Goal: Complete application form: Complete application form

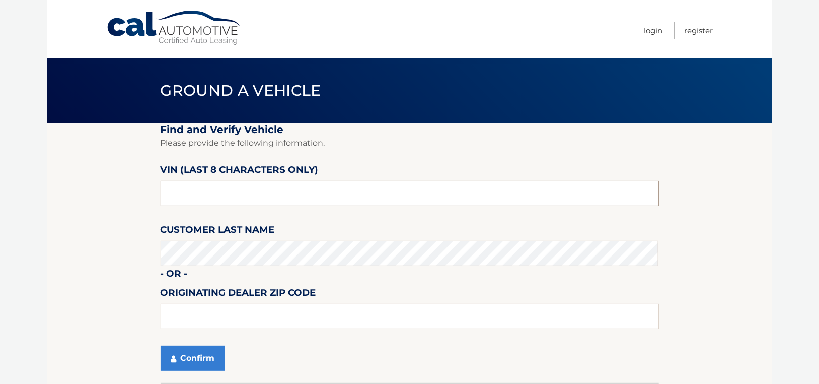
click at [225, 196] on input "text" at bounding box center [410, 193] width 498 height 25
type input "NC535766"
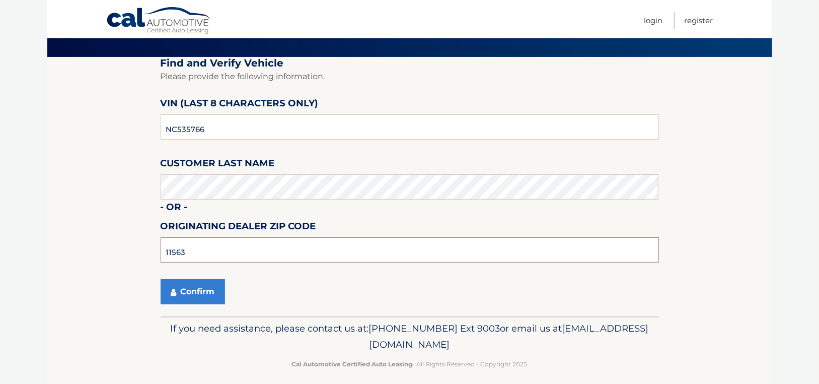
scroll to position [75, 0]
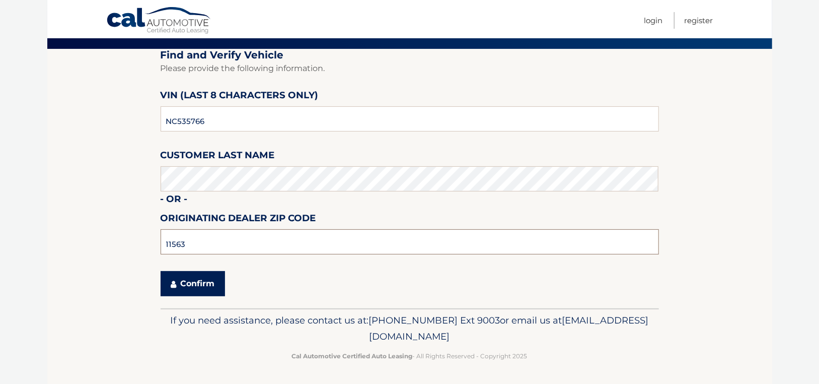
type input "11563"
click at [195, 288] on button "Confirm" at bounding box center [193, 283] width 64 height 25
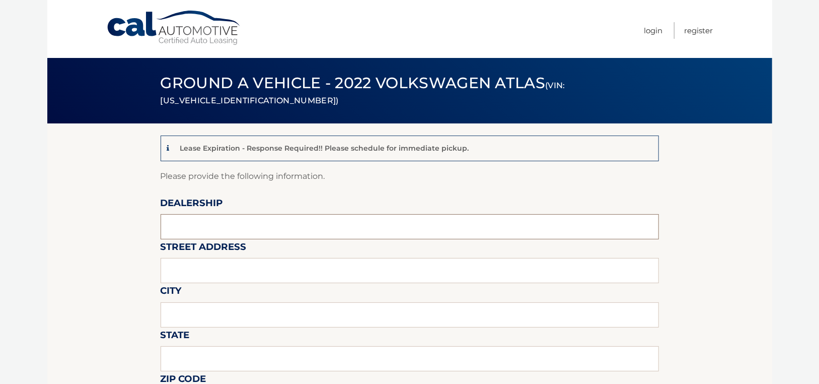
click at [234, 227] on input "text" at bounding box center [410, 226] width 498 height 25
type input "SUNRISE VOLKSWAGEN"
type input "[STREET_ADDRESS]"
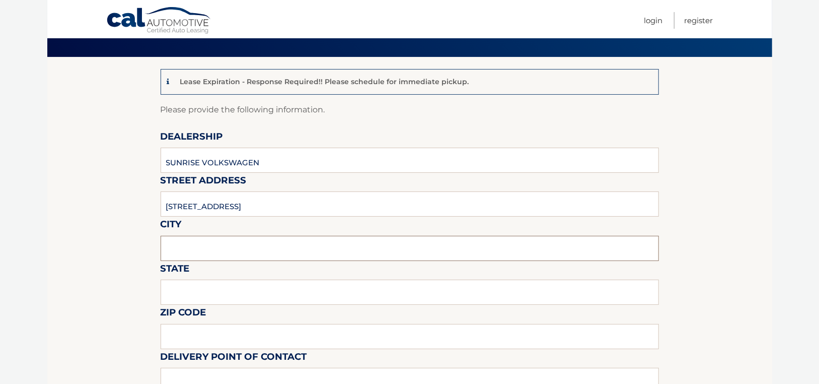
scroll to position [101, 0]
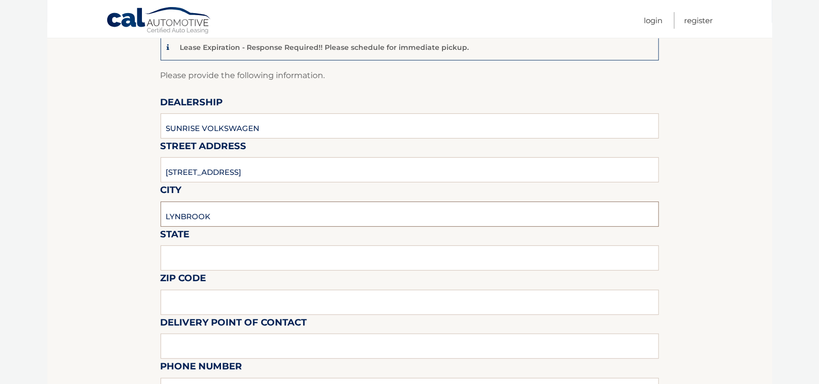
type input "LYNBROOK"
type input "NY"
type input "11563"
type input "FAVIO PEREZ"
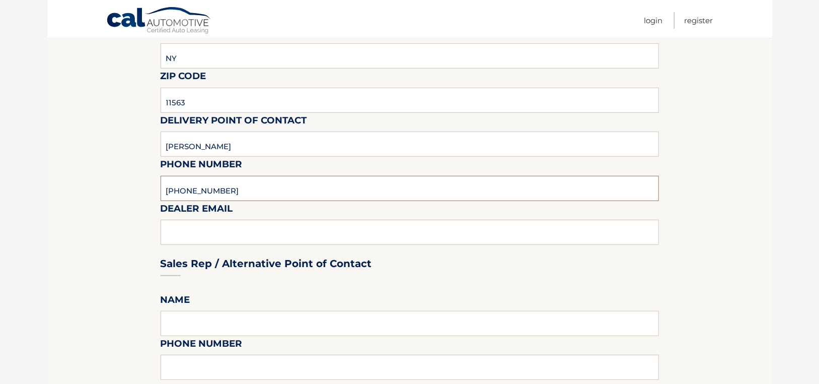
scroll to position [320, 0]
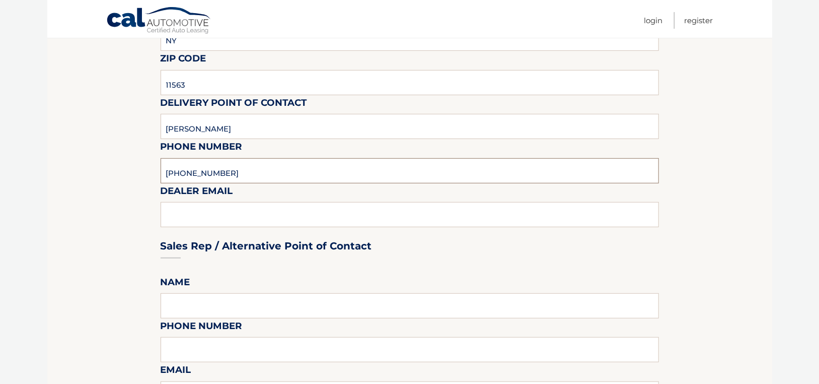
type input "516-596-5970"
click at [191, 212] on div "Sales Rep / Alternative Point of Contact" at bounding box center [410, 226] width 498 height 71
click at [189, 215] on div "Sales Rep / Alternative Point of Contact" at bounding box center [410, 226] width 498 height 71
click at [237, 172] on input "516-596-5970" at bounding box center [410, 170] width 498 height 25
type input "FGONZALEZ@SUNRISEVW.COM"
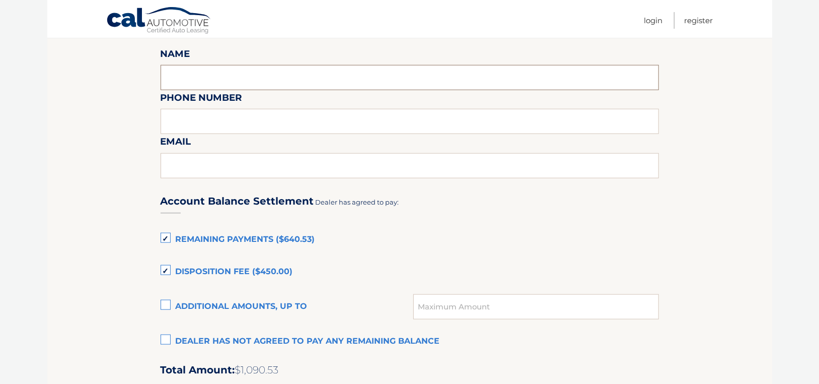
scroll to position [572, 0]
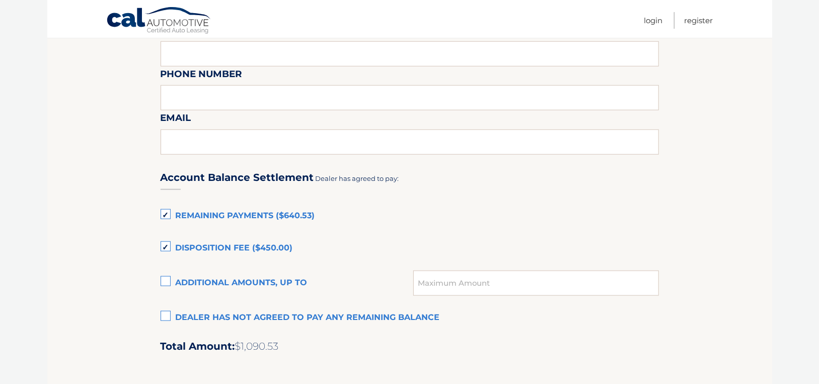
click at [165, 216] on label "Remaining Payments ($640.53)" at bounding box center [410, 216] width 498 height 20
click at [0, 0] on input "Remaining Payments ($640.53)" at bounding box center [0, 0] width 0 height 0
click at [167, 246] on label "Disposition Fee ($450.00)" at bounding box center [410, 248] width 498 height 20
click at [0, 0] on input "Disposition Fee ($450.00)" at bounding box center [0, 0] width 0 height 0
click at [167, 317] on label "Dealer has not agreed to pay any remaining balance" at bounding box center [410, 318] width 498 height 20
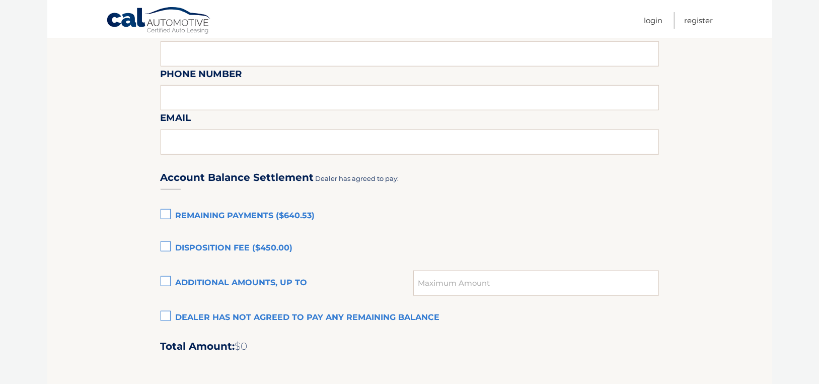
click at [0, 0] on input "Dealer has not agreed to pay any remaining balance" at bounding box center [0, 0] width 0 height 0
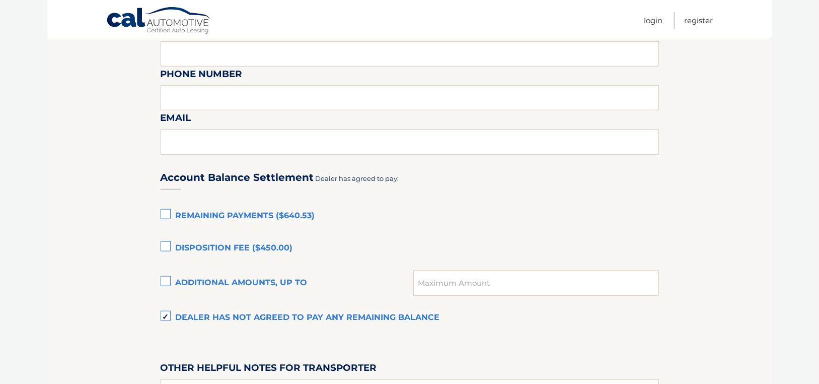
click at [167, 217] on label "Remaining Payments ($640.53)" at bounding box center [410, 216] width 498 height 20
click at [0, 0] on input "Remaining Payments ($640.53)" at bounding box center [0, 0] width 0 height 0
click at [168, 244] on label "Disposition Fee ($450.00)" at bounding box center [410, 248] width 498 height 20
click at [0, 0] on input "Disposition Fee ($450.00)" at bounding box center [0, 0] width 0 height 0
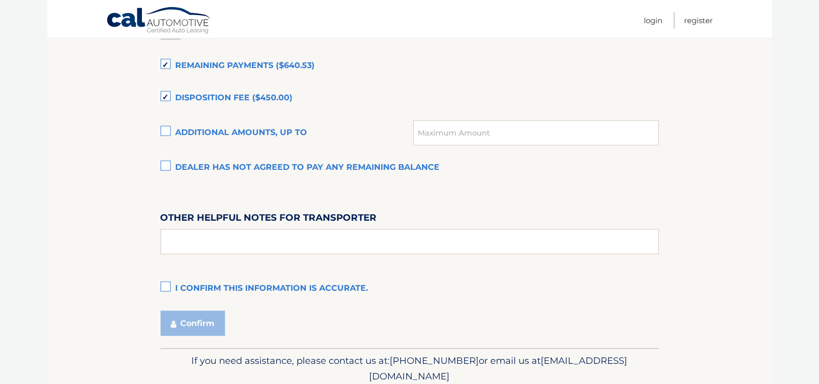
scroll to position [661, 0]
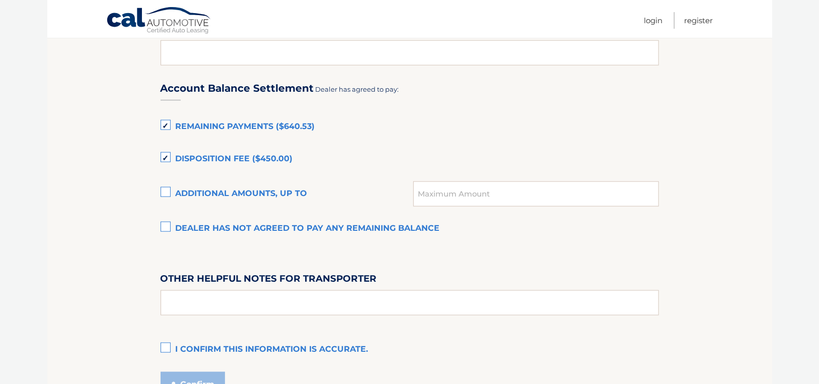
click at [166, 156] on label "Disposition Fee ($450.00)" at bounding box center [410, 159] width 498 height 20
click at [0, 0] on input "Disposition Fee ($450.00)" at bounding box center [0, 0] width 0 height 0
click at [350, 131] on label "Remaining Payments ($640.53)" at bounding box center [410, 127] width 498 height 20
click at [0, 0] on input "Remaining Payments ($640.53)" at bounding box center [0, 0] width 0 height 0
click at [418, 186] on input "text" at bounding box center [535, 193] width 245 height 25
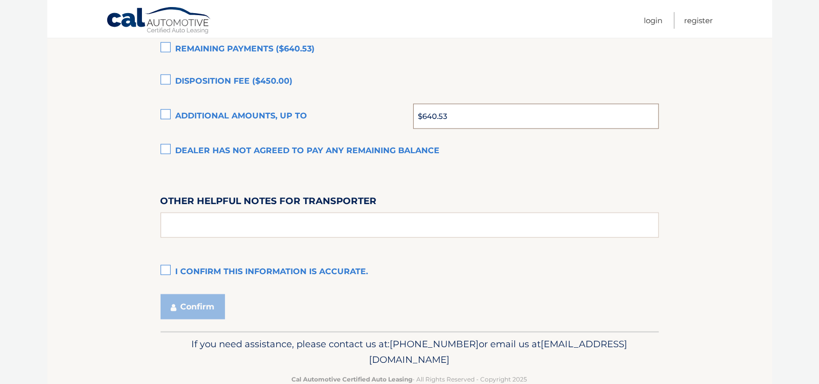
scroll to position [762, 0]
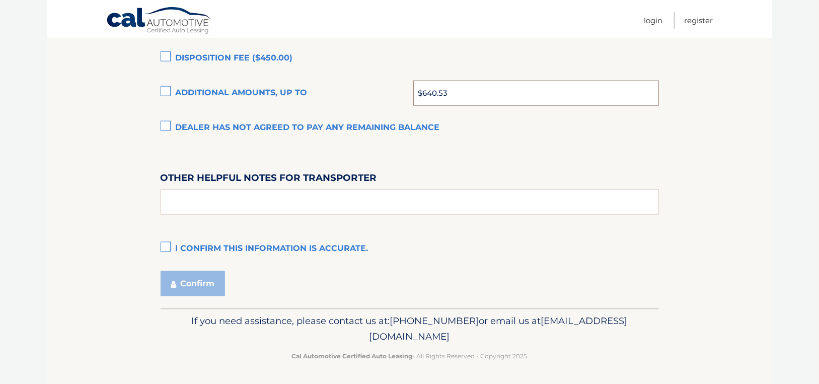
type input "$640.53"
click at [361, 159] on div "Account Balance Settlement Dealer has agreed to pay: Remaining Payments ($640.5…" at bounding box center [410, 114] width 498 height 290
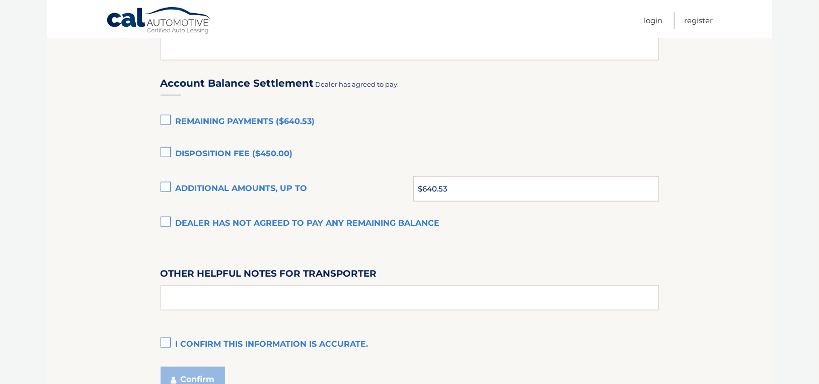
scroll to position [661, 0]
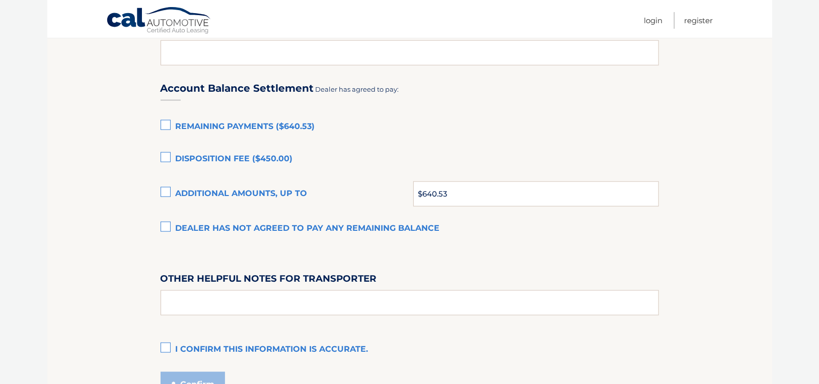
click at [170, 125] on label "Remaining Payments ($640.53)" at bounding box center [410, 127] width 498 height 20
click at [0, 0] on input "Remaining Payments ($640.53)" at bounding box center [0, 0] width 0 height 0
click at [350, 150] on label "Disposition Fee ($450.00)" at bounding box center [410, 159] width 498 height 20
click at [0, 0] on input "Disposition Fee ($450.00)" at bounding box center [0, 0] width 0 height 0
click at [164, 158] on label "Disposition Fee ($450.00)" at bounding box center [410, 159] width 498 height 20
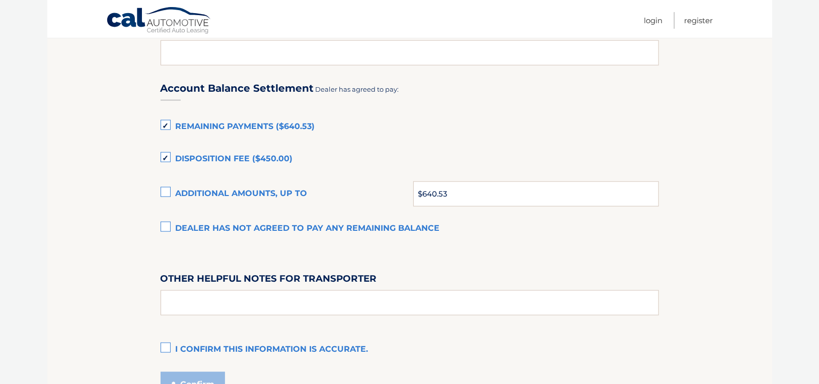
click at [0, 0] on input "Disposition Fee ($450.00)" at bounding box center [0, 0] width 0 height 0
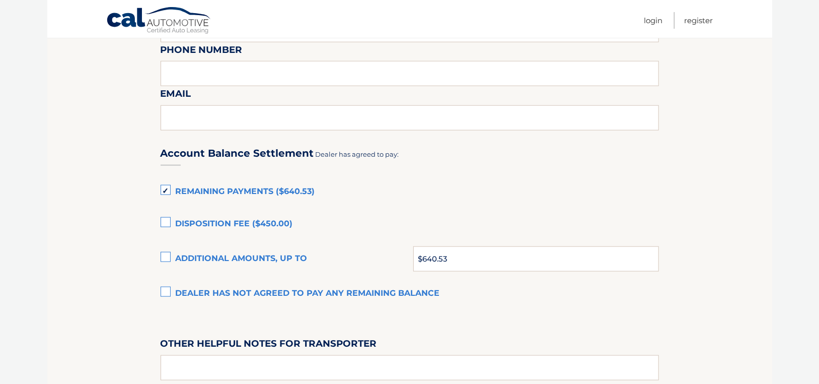
scroll to position [611, 0]
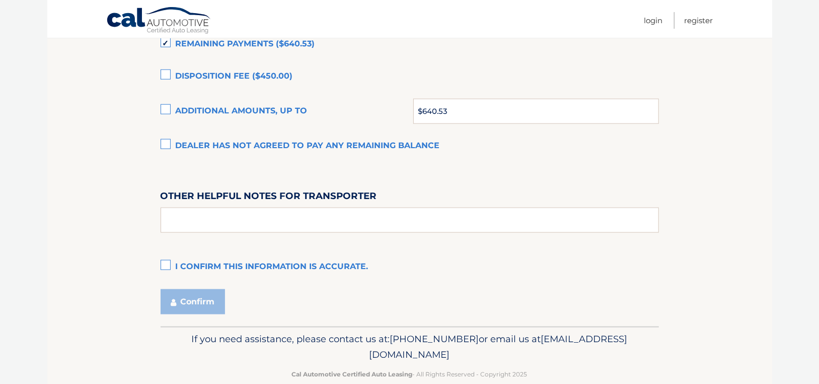
scroll to position [762, 0]
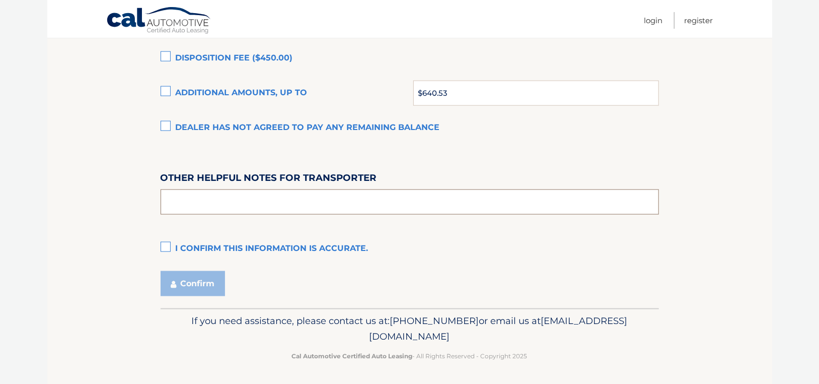
click at [180, 207] on input "text" at bounding box center [410, 201] width 498 height 25
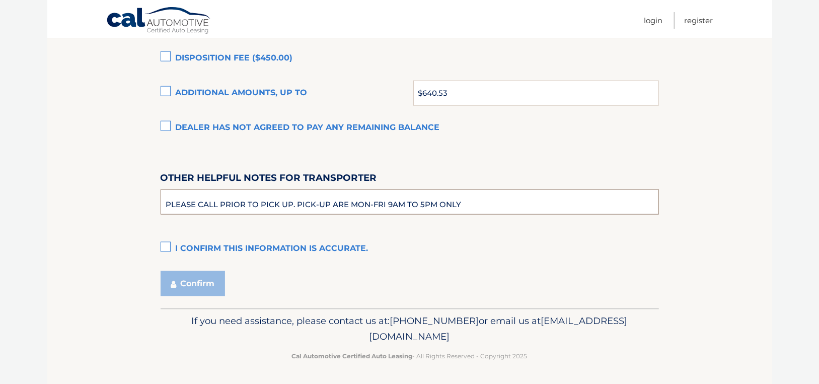
type input "PLEASE CALL PRIOR TO PICK UP. PICK-UP ARE MON-FRI 9AM TO 5PM ONLY"
click at [481, 279] on div "Confirm" at bounding box center [410, 283] width 498 height 25
click at [167, 250] on label "I confirm this information is accurate." at bounding box center [410, 249] width 498 height 20
click at [0, 0] on input "I confirm this information is accurate." at bounding box center [0, 0] width 0 height 0
click at [205, 285] on button "Confirm" at bounding box center [193, 283] width 64 height 25
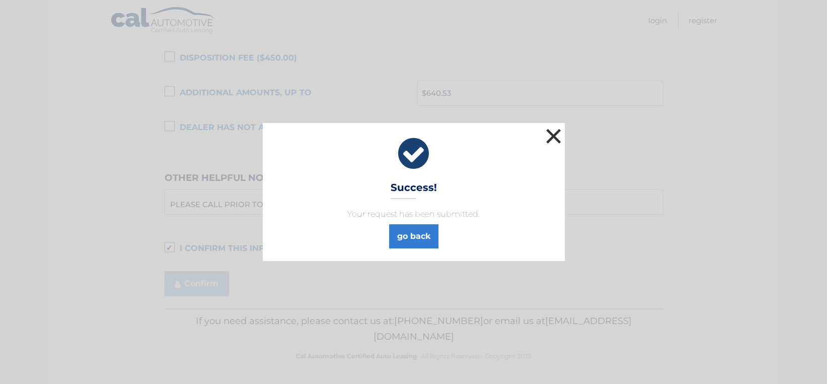
click at [554, 136] on button "×" at bounding box center [554, 136] width 20 height 20
